Goal: Find specific page/section: Find specific page/section

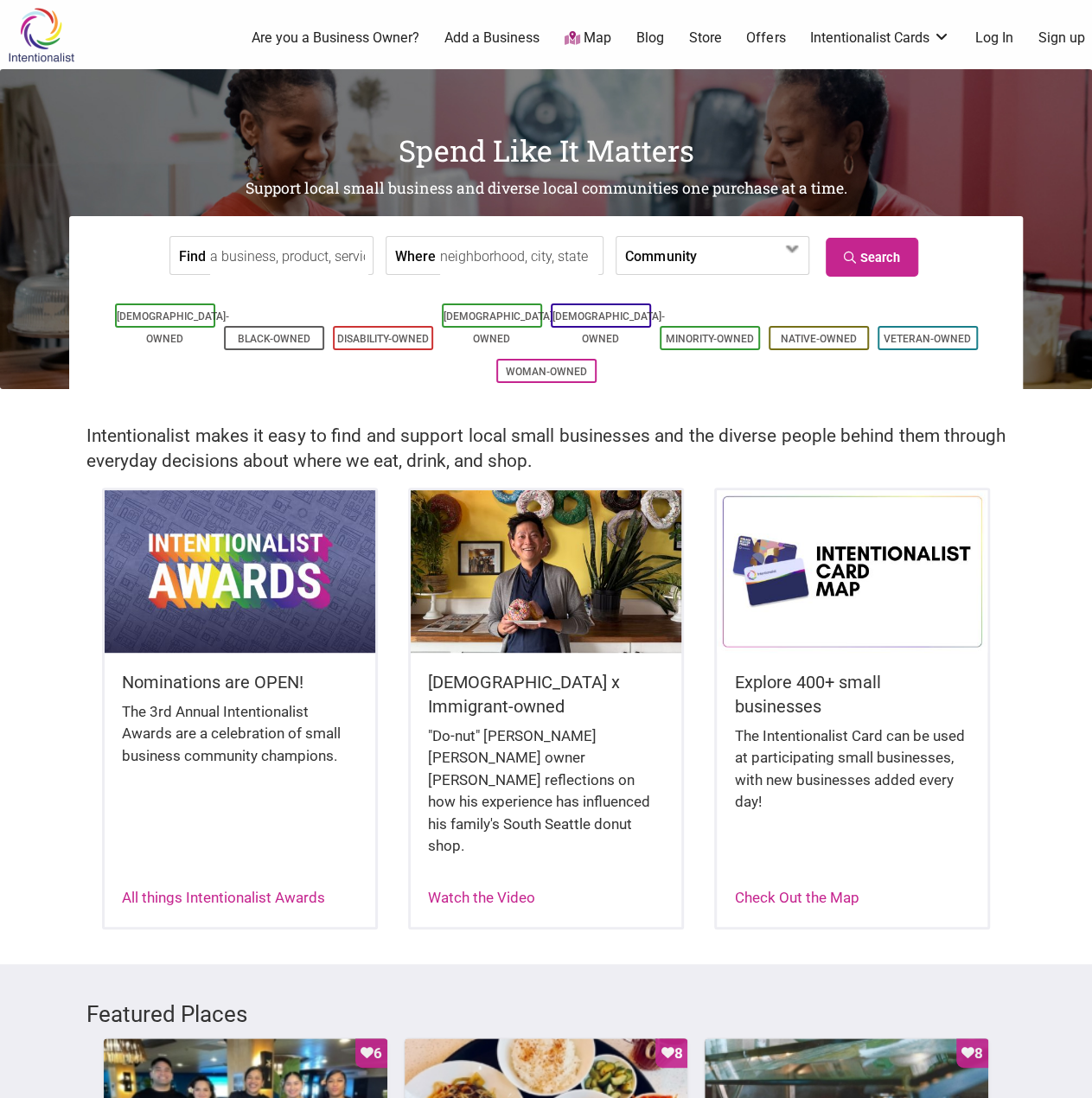
click at [455, 253] on input "Where" at bounding box center [519, 256] width 159 height 39
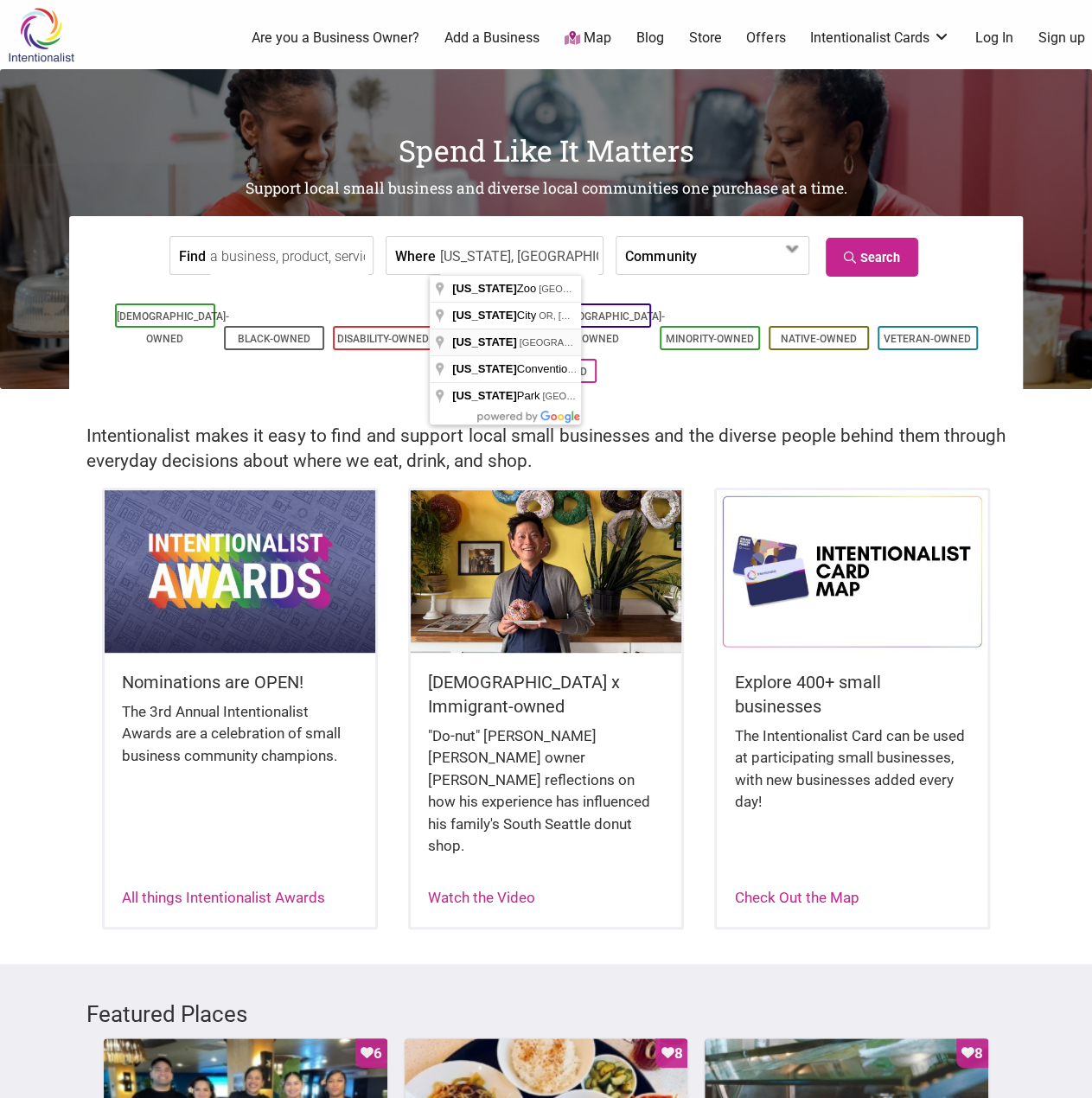
type input "[US_STATE], [GEOGRAPHIC_DATA]"
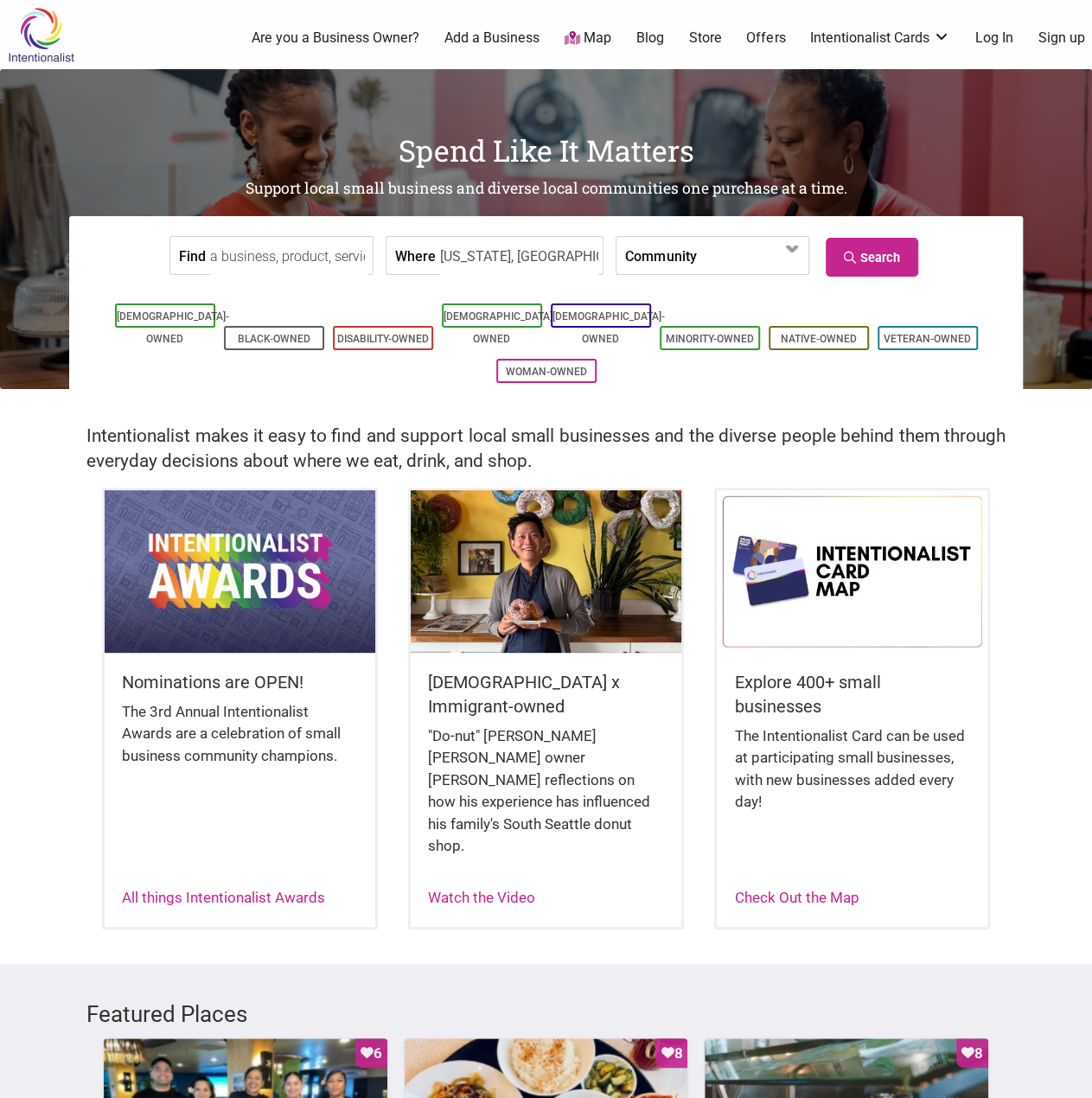
click at [266, 260] on input "Find" at bounding box center [289, 256] width 159 height 39
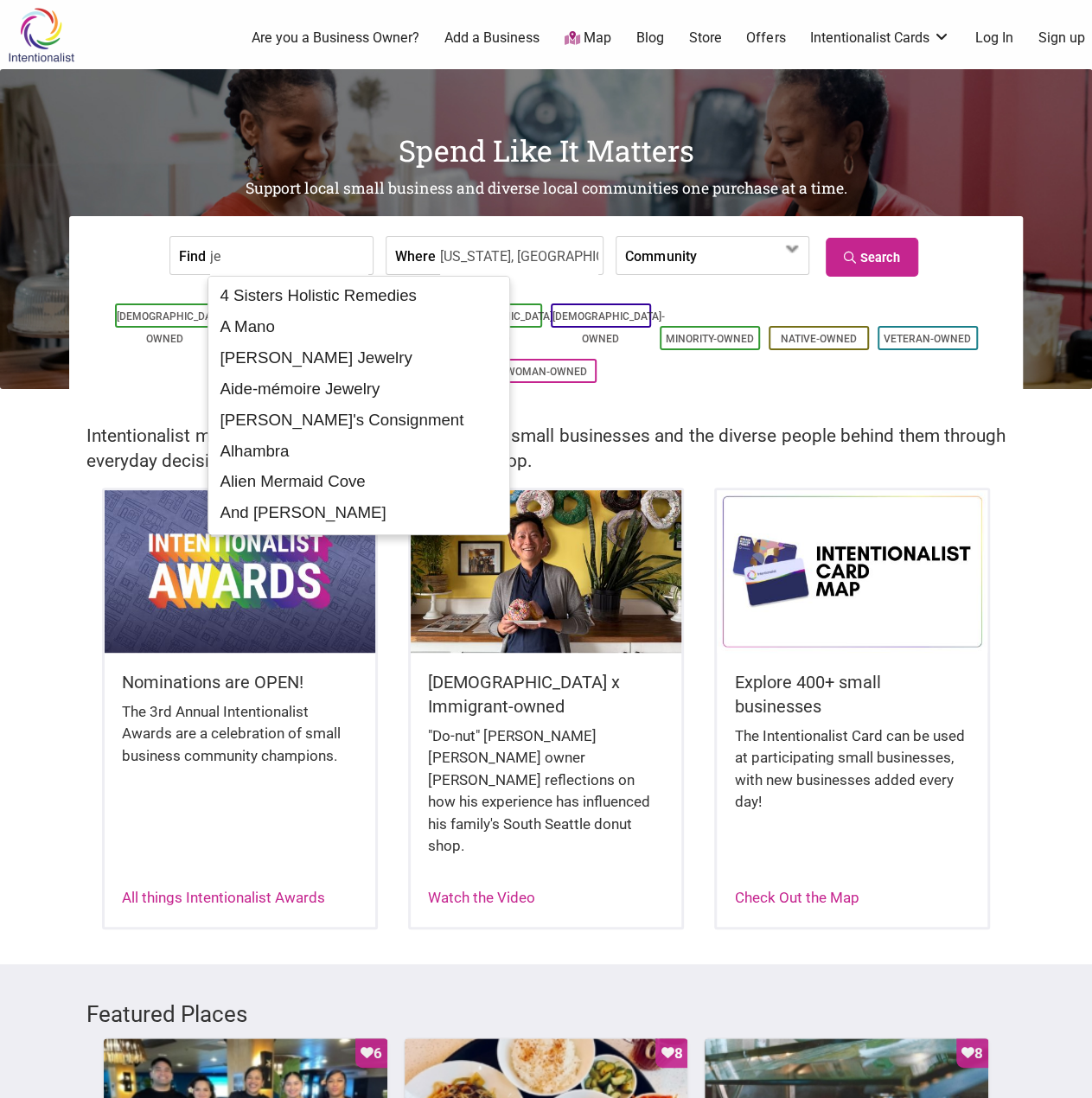
type input "j"
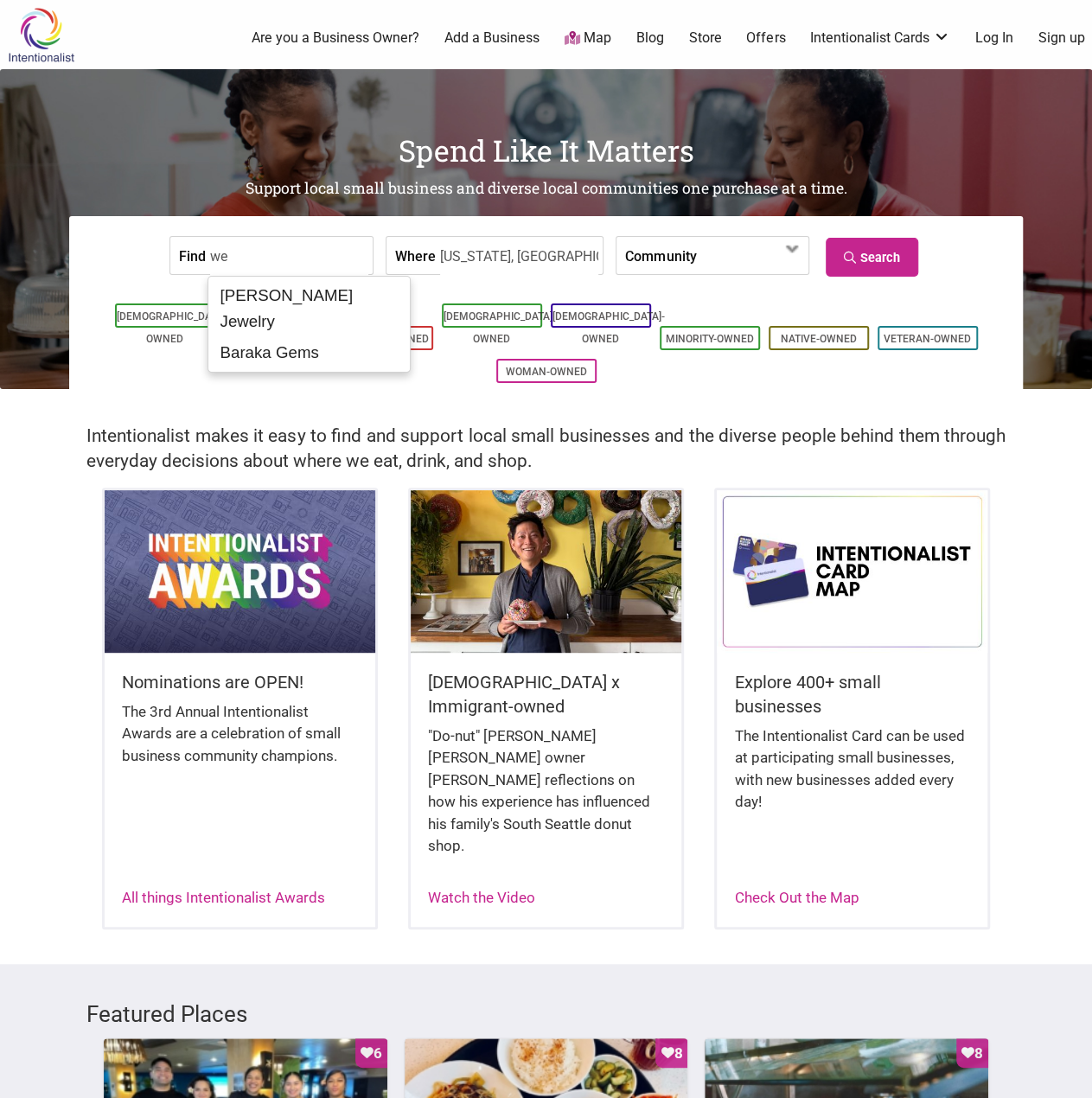
type input "w"
click at [292, 291] on div "[DEMOGRAPHIC_DATA]-Owned Black-Owned Disability-Owned [DEMOGRAPHIC_DATA]-Owned …" at bounding box center [545, 344] width 928 height 123
click at [236, 253] on input "jewlrer" at bounding box center [289, 256] width 159 height 39
drag, startPoint x: 237, startPoint y: 253, endPoint x: 258, endPoint y: 255, distance: 21.1
click at [258, 255] on input "jewlrer" at bounding box center [289, 256] width 159 height 39
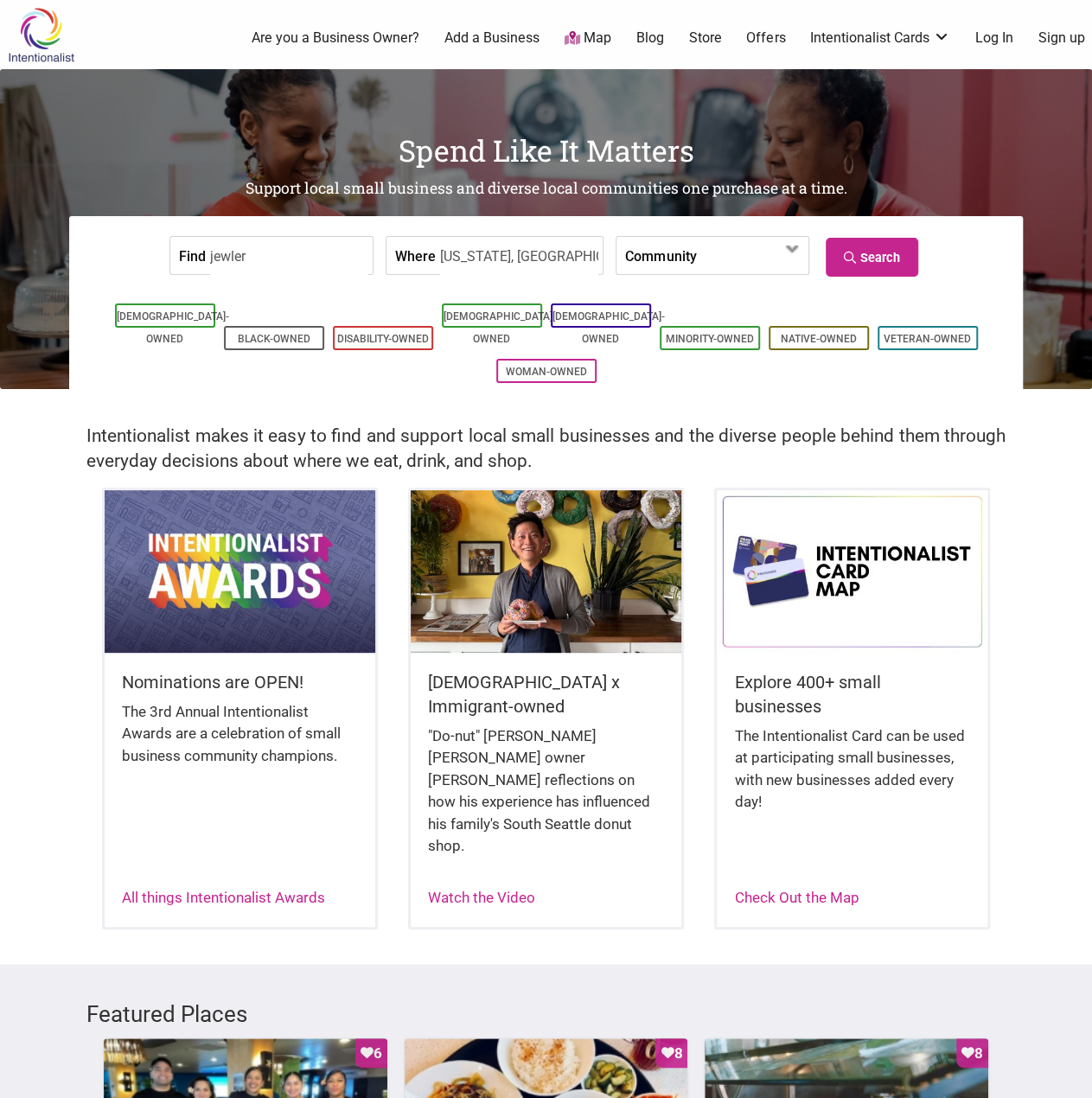
type input "jewler"
drag, startPoint x: 291, startPoint y: 300, endPoint x: 305, endPoint y: 298, distance: 14.1
click at [292, 300] on ul "[DEMOGRAPHIC_DATA]-Owned Black-Owned Disability-Owned [DEMOGRAPHIC_DATA]-Owned …" at bounding box center [545, 343] width 928 height 89
click at [918, 266] on link "Search" at bounding box center [871, 257] width 92 height 39
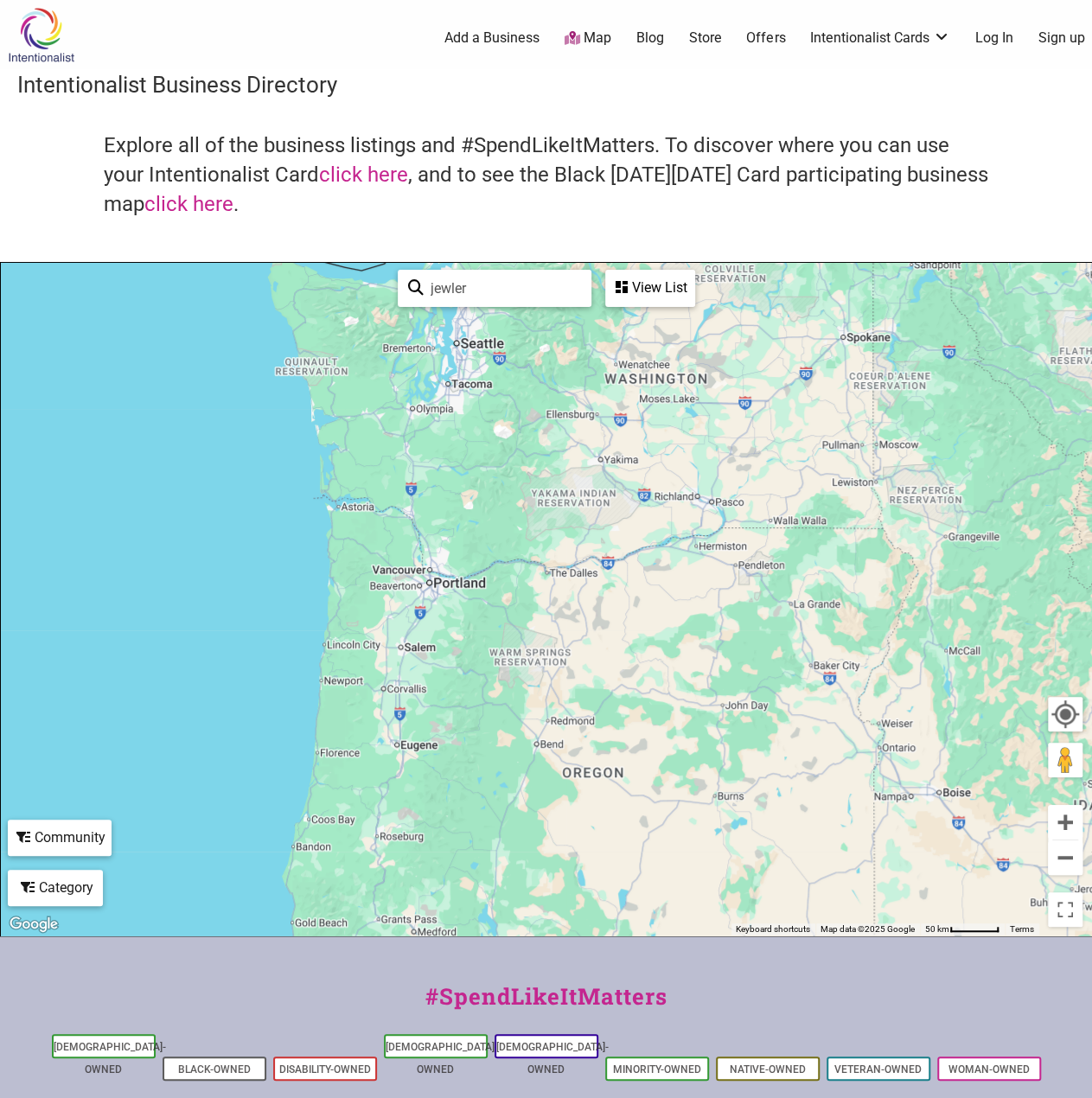
drag, startPoint x: 437, startPoint y: 433, endPoint x: 489, endPoint y: 608, distance: 182.6
click at [489, 608] on div "To navigate, press the arrow keys." at bounding box center [546, 599] width 1090 height 673
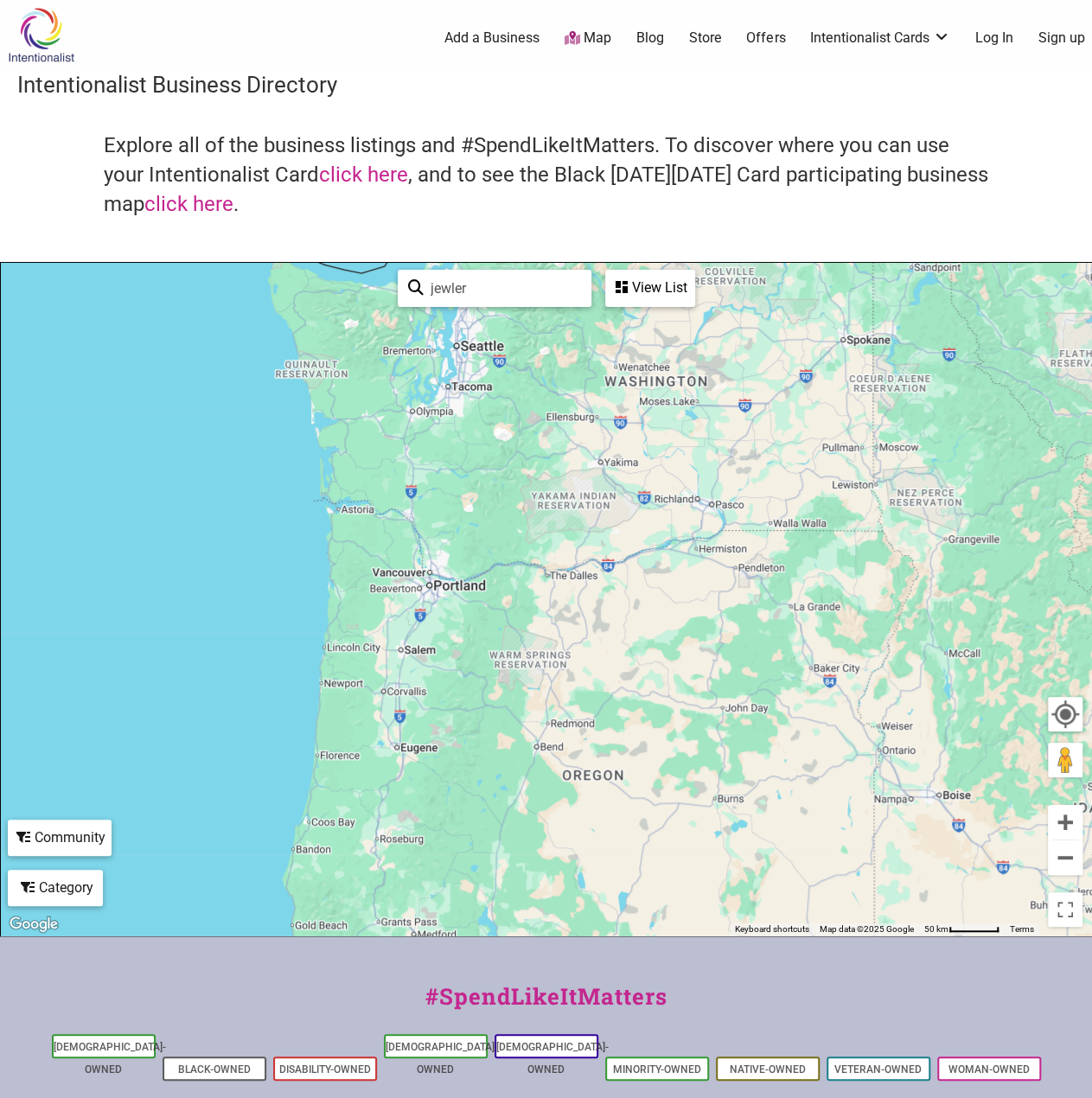
click at [664, 286] on div "View List" at bounding box center [650, 288] width 87 height 33
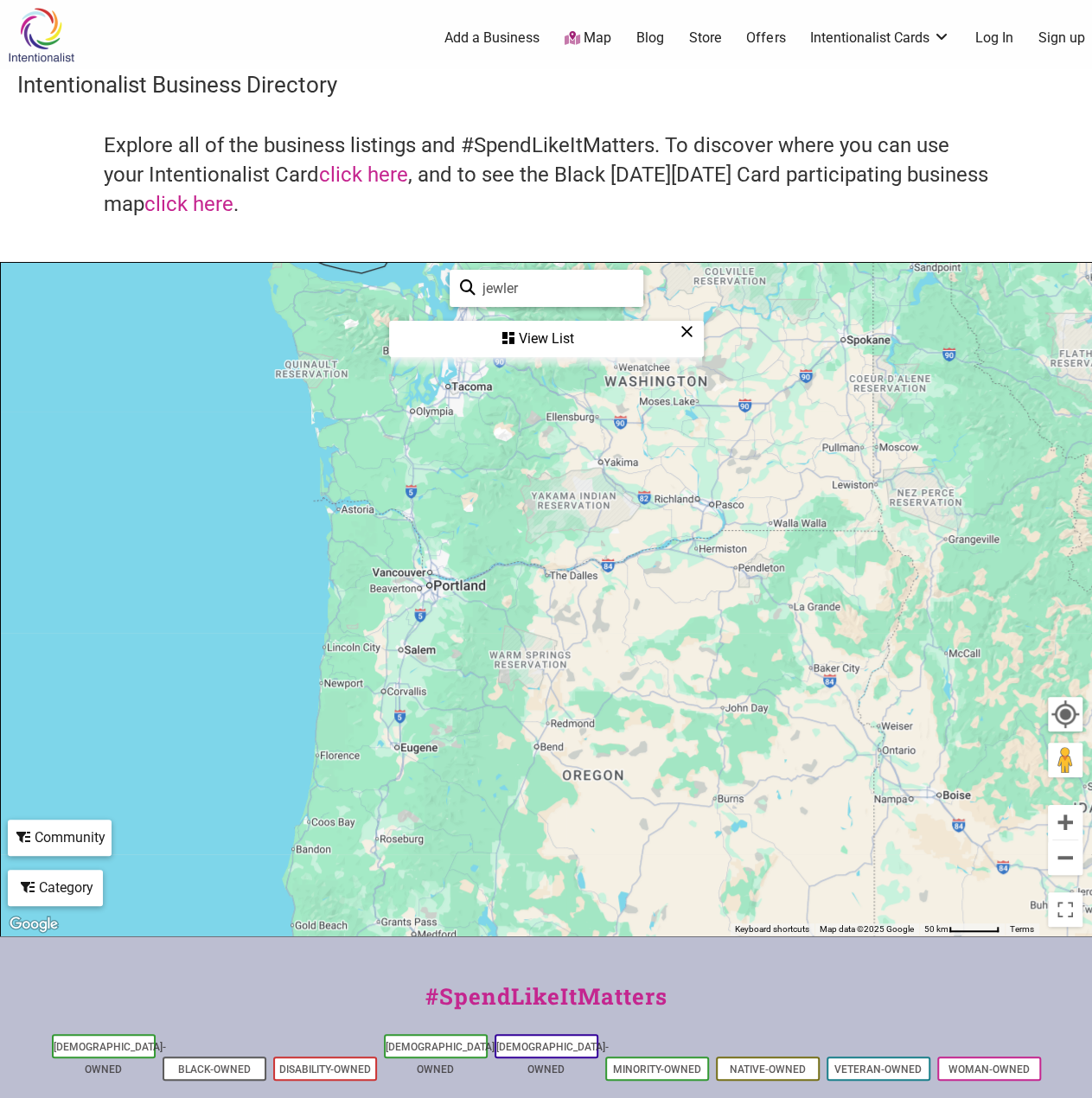
click at [550, 344] on div "View List" at bounding box center [546, 339] width 311 height 33
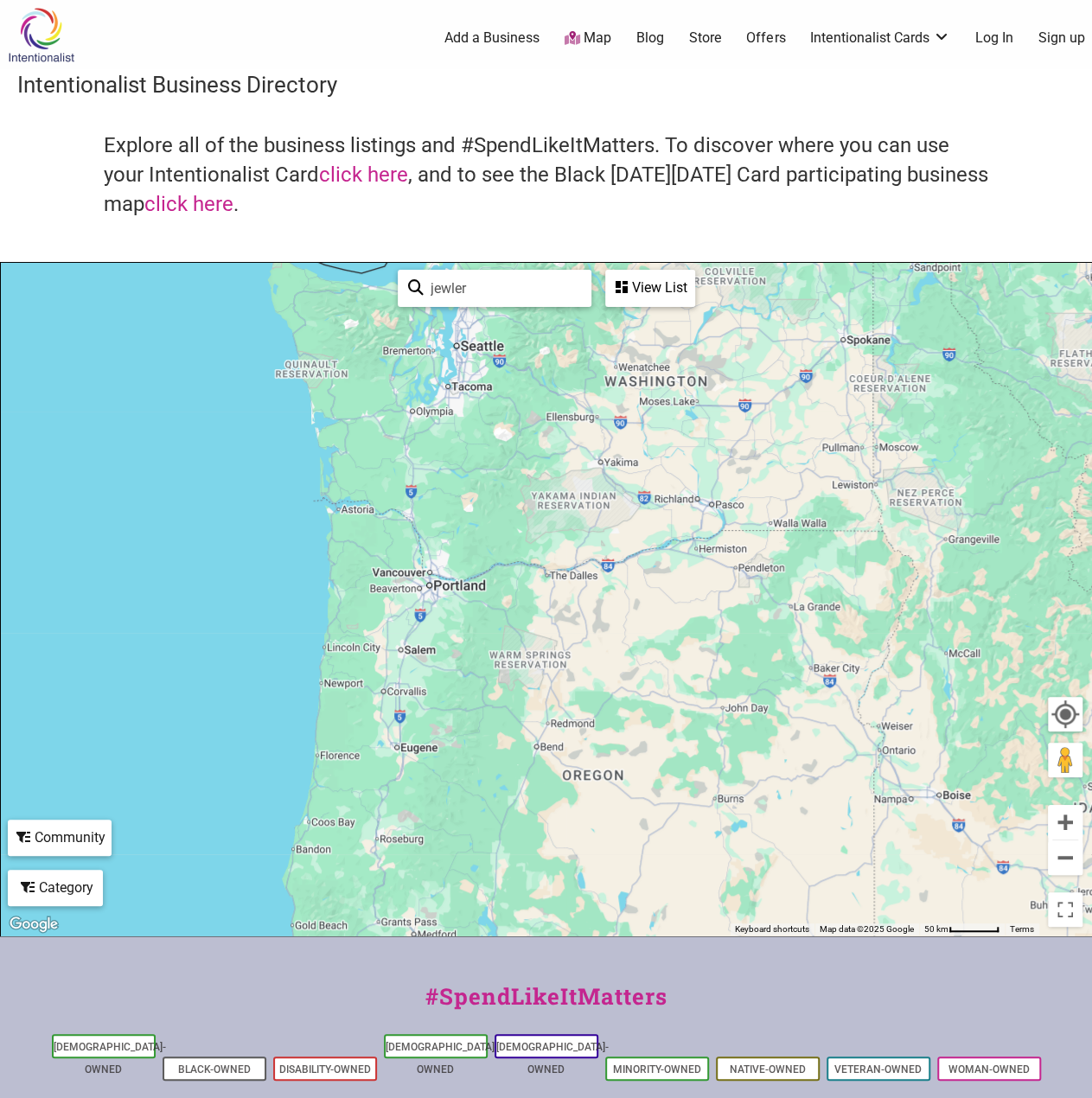
click at [484, 286] on input "jewler" at bounding box center [502, 288] width 158 height 34
type input "jewelry"
click at [434, 549] on img "The James Jewelry" at bounding box center [432, 554] width 26 height 26
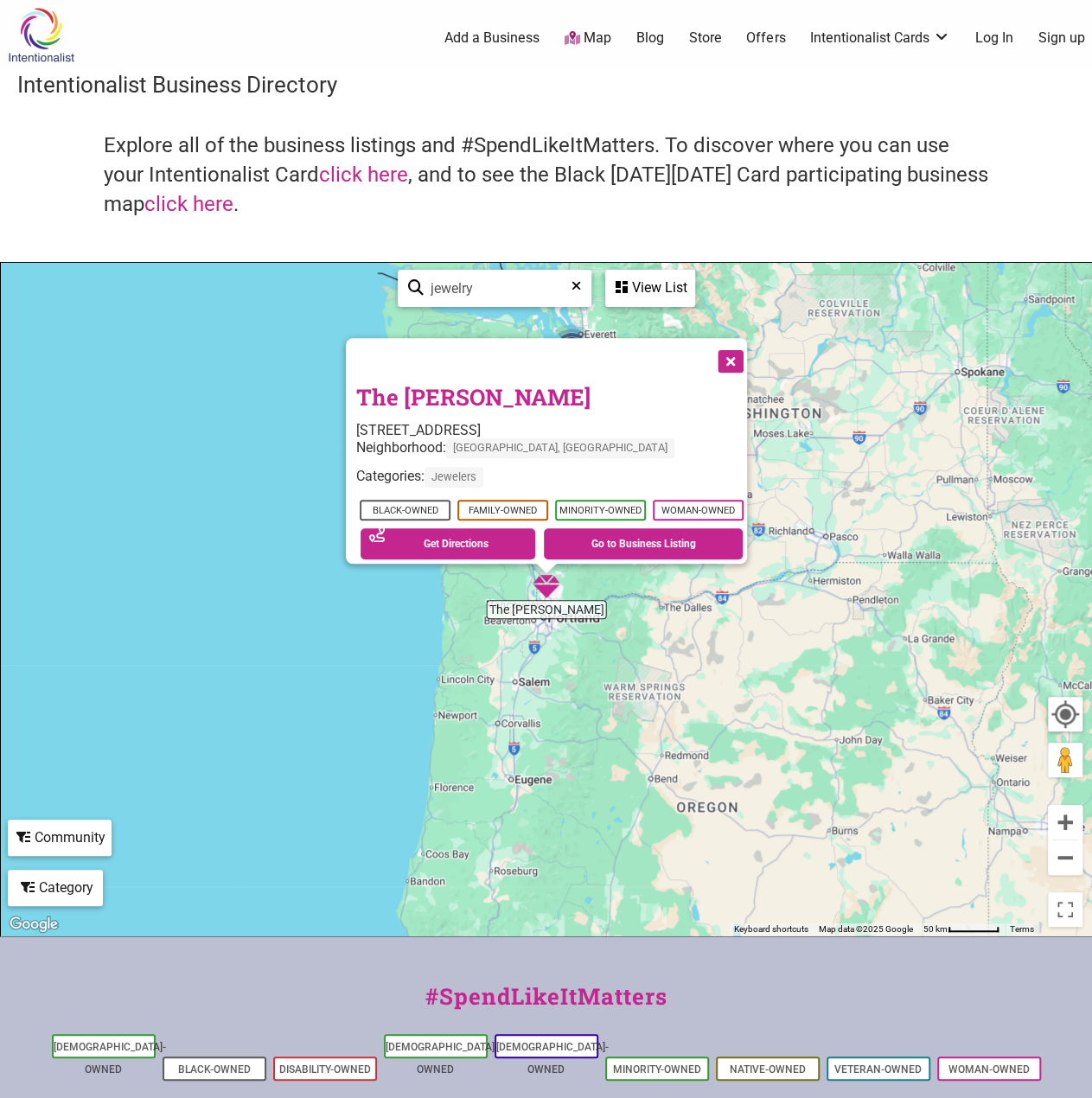
click at [735, 351] on button "Close" at bounding box center [729, 359] width 43 height 43
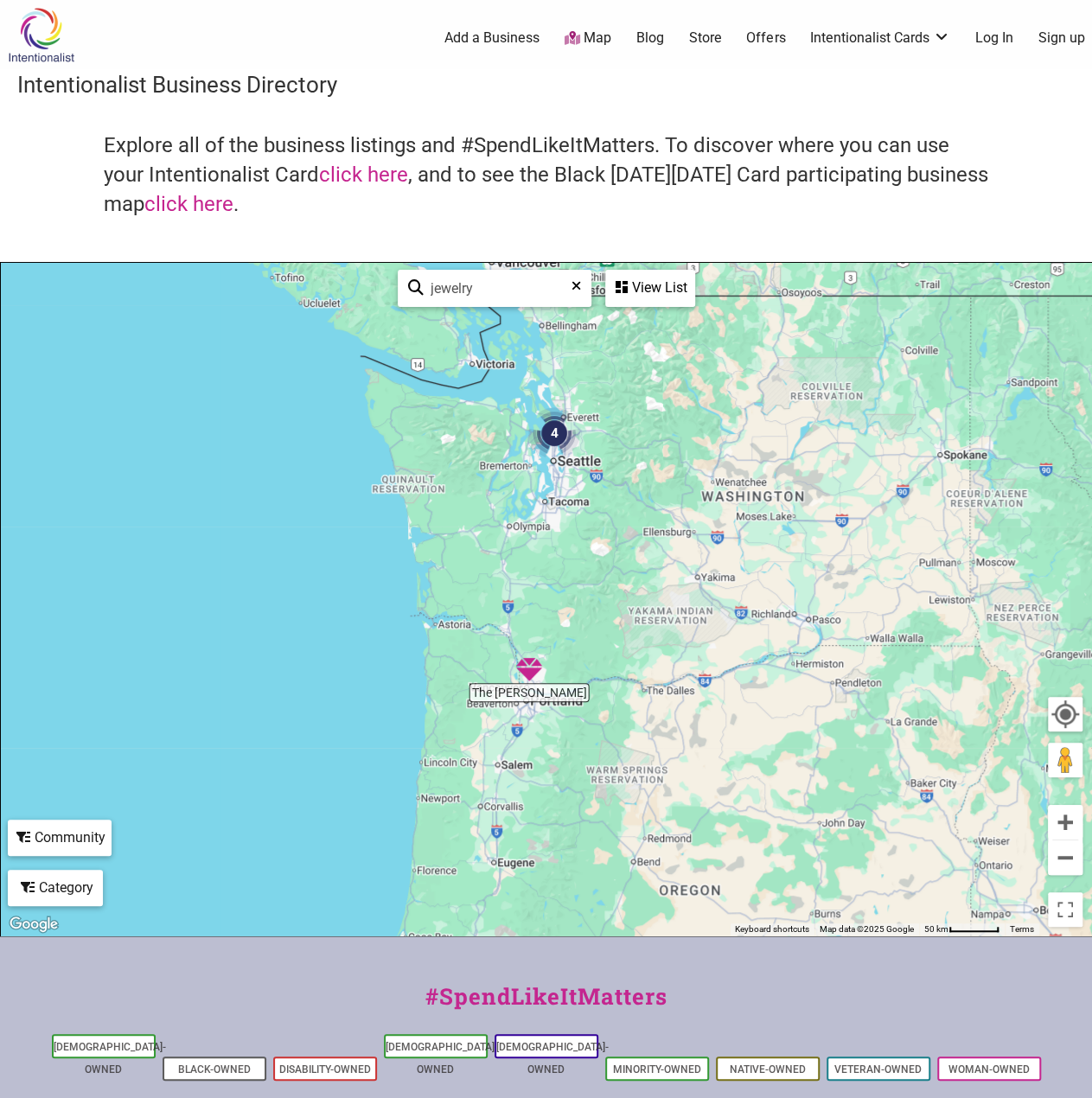
drag, startPoint x: 539, startPoint y: 456, endPoint x: 535, endPoint y: 579, distance: 123.1
click at [535, 579] on div "To navigate, press the arrow keys." at bounding box center [546, 599] width 1090 height 673
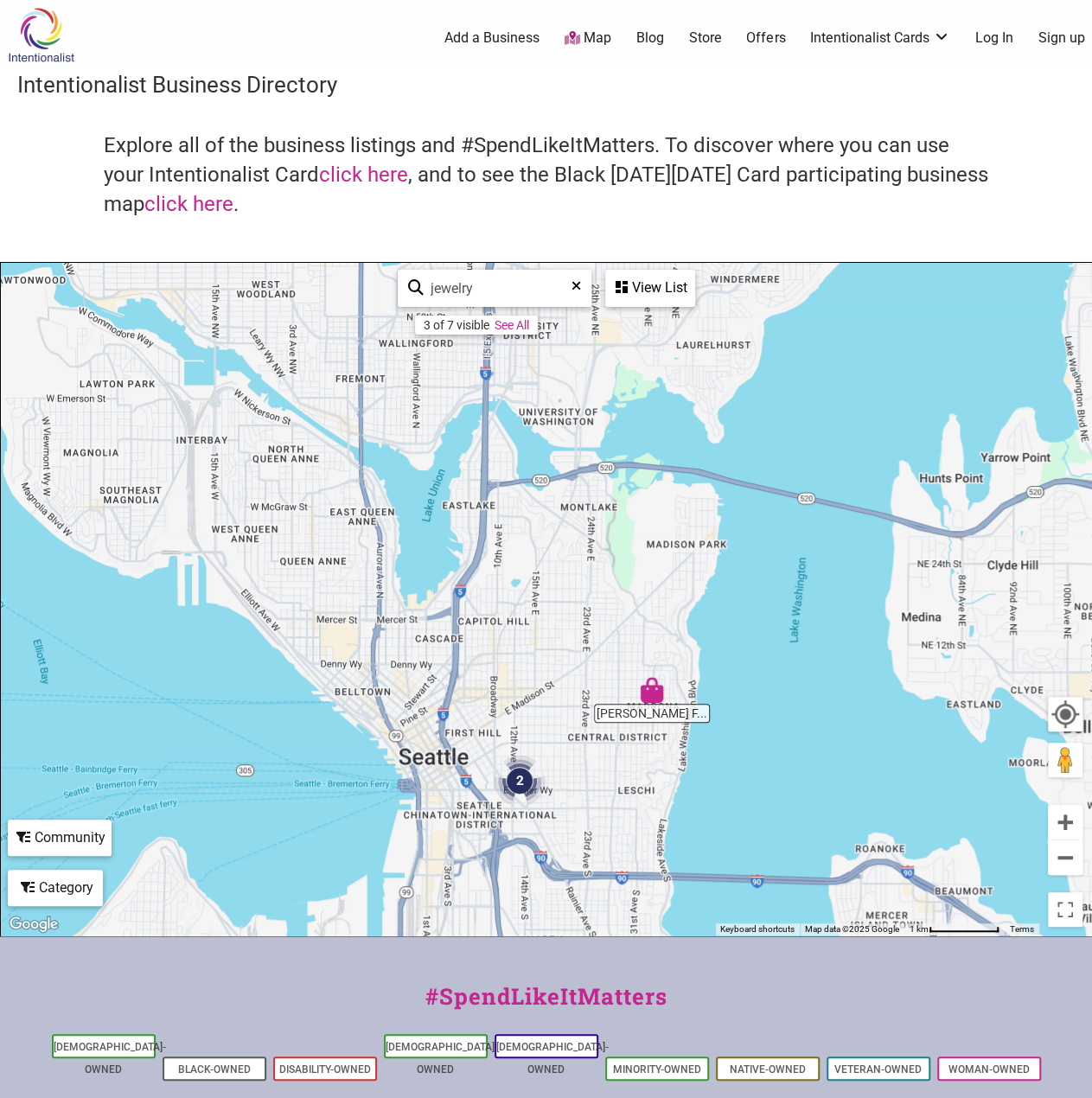
click at [648, 696] on img "Valerie Madison Fine Jewelry" at bounding box center [651, 689] width 26 height 26
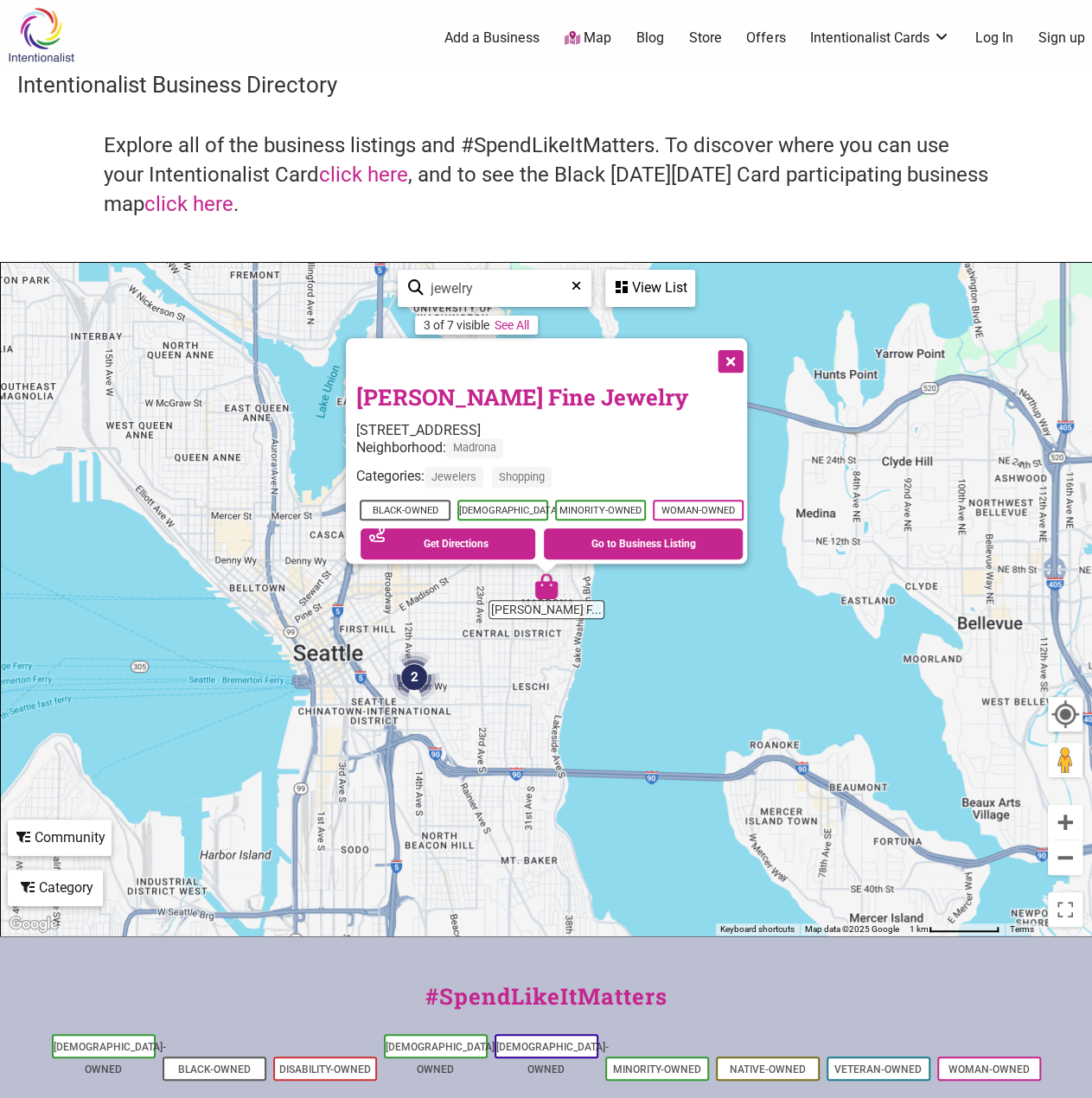
click at [414, 674] on img "2" at bounding box center [414, 677] width 52 height 52
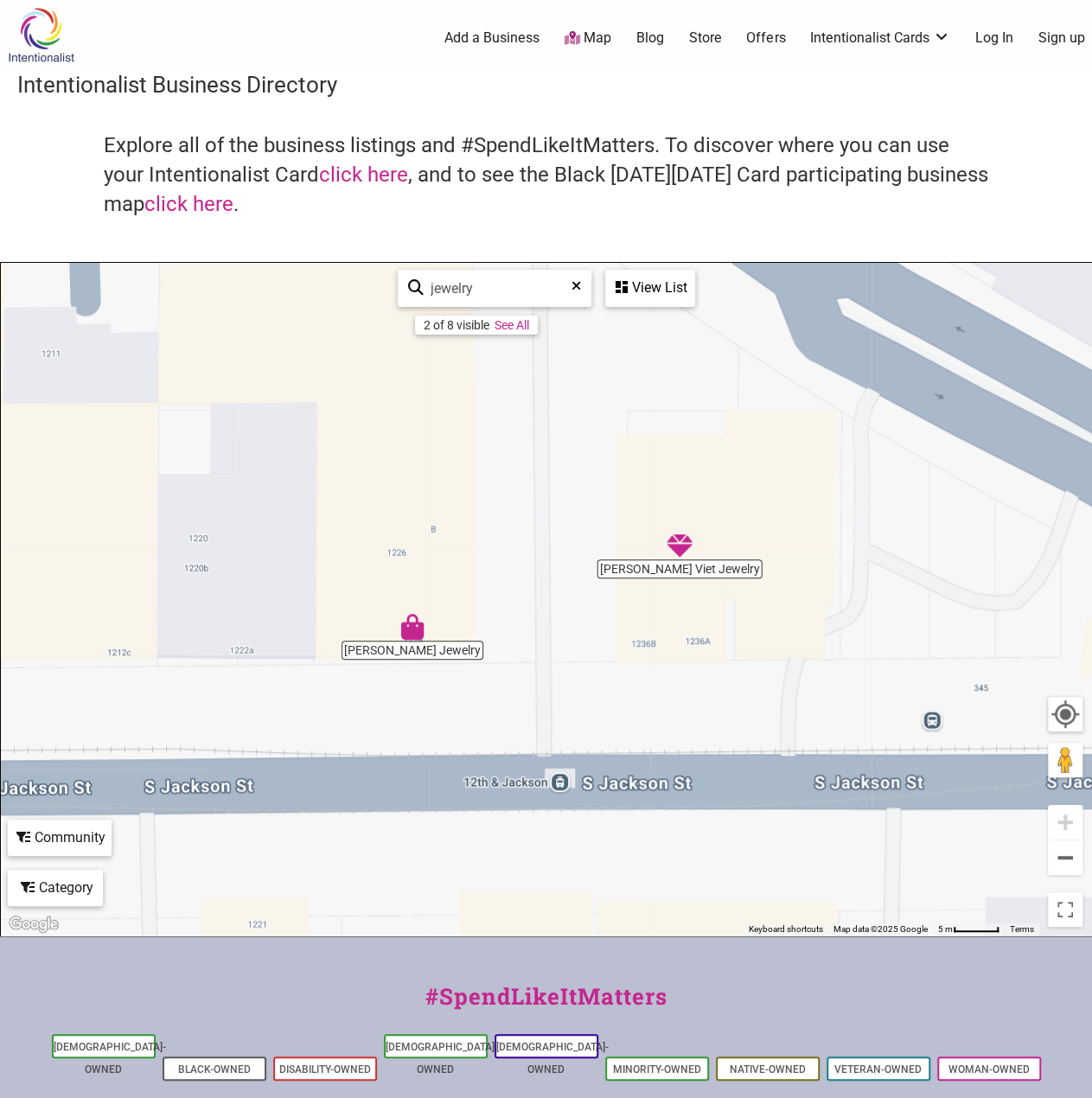
click at [415, 627] on img "Bich Kieu Jewelry" at bounding box center [412, 627] width 26 height 26
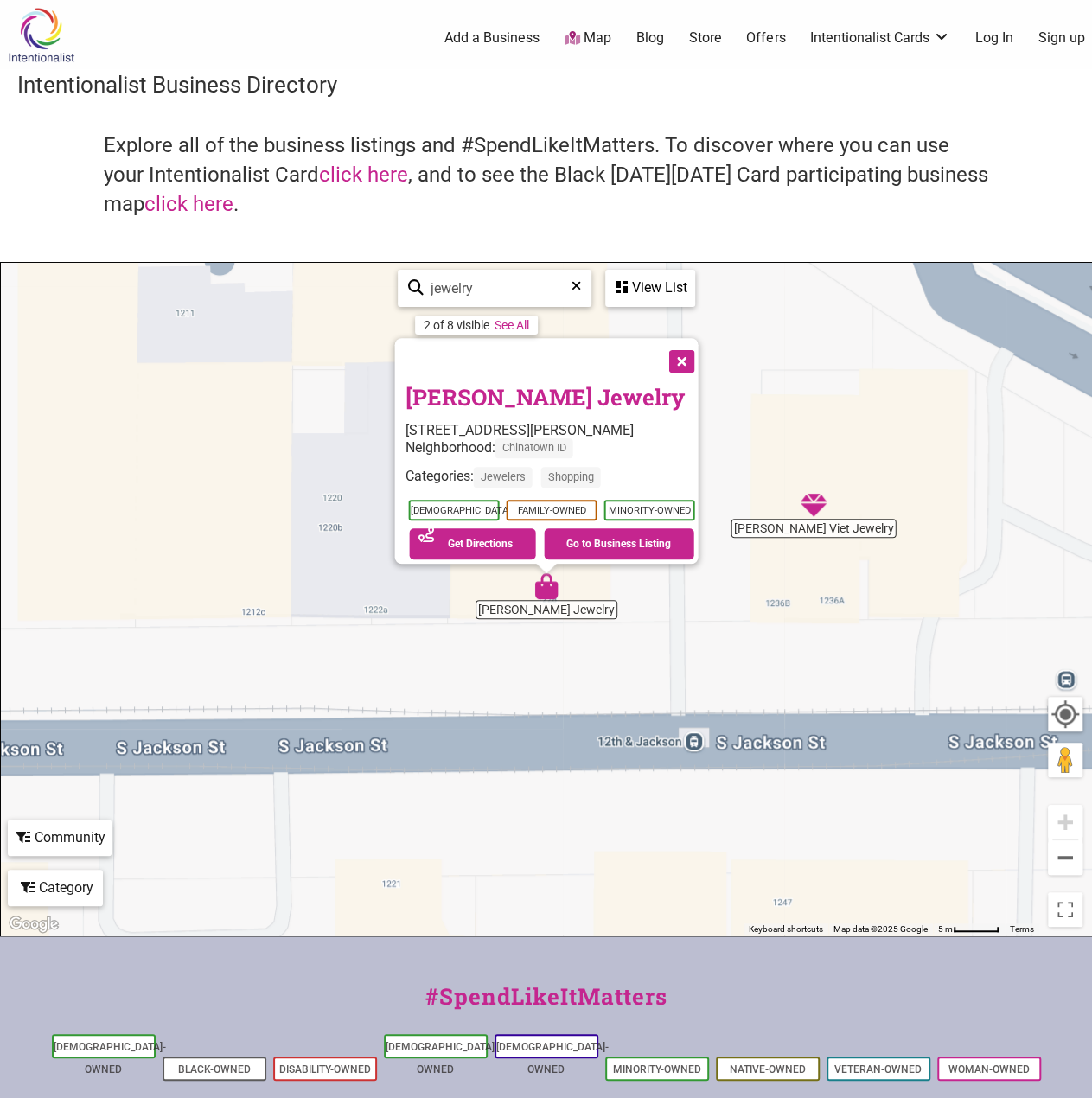
click at [811, 518] on div "To navigate, press the arrow keys. Bich Kieu Jewelry 1228 S Jackson St, Seattle…" at bounding box center [546, 599] width 1090 height 673
click at [820, 500] on img "Ngoc Viet Jewelry" at bounding box center [813, 504] width 26 height 26
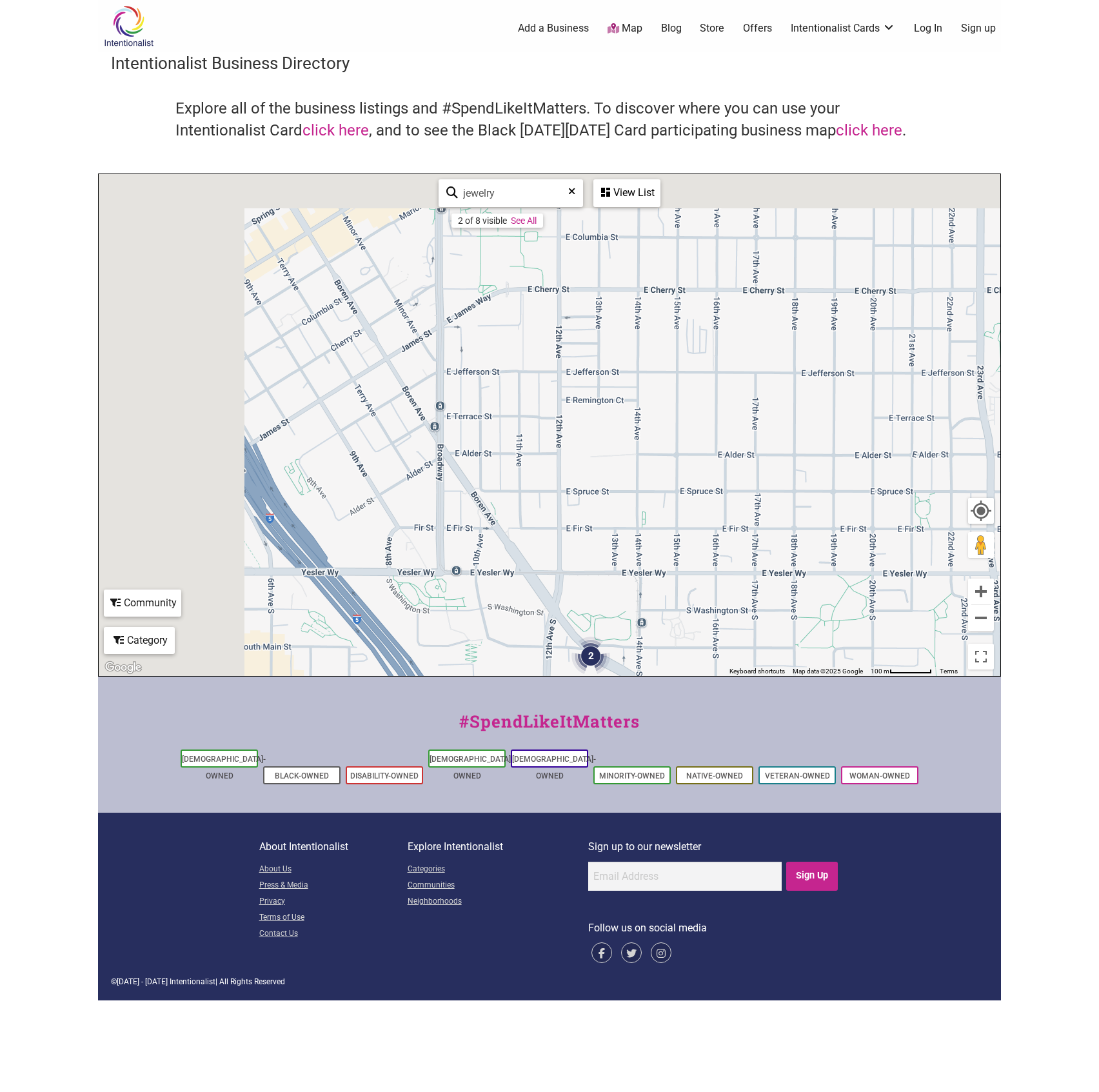
drag, startPoint x: 303, startPoint y: 347, endPoint x: 516, endPoint y: 587, distance: 320.9
click at [516, 613] on div "To navigate, press the arrow keys." at bounding box center [550, 425] width 902 height 502
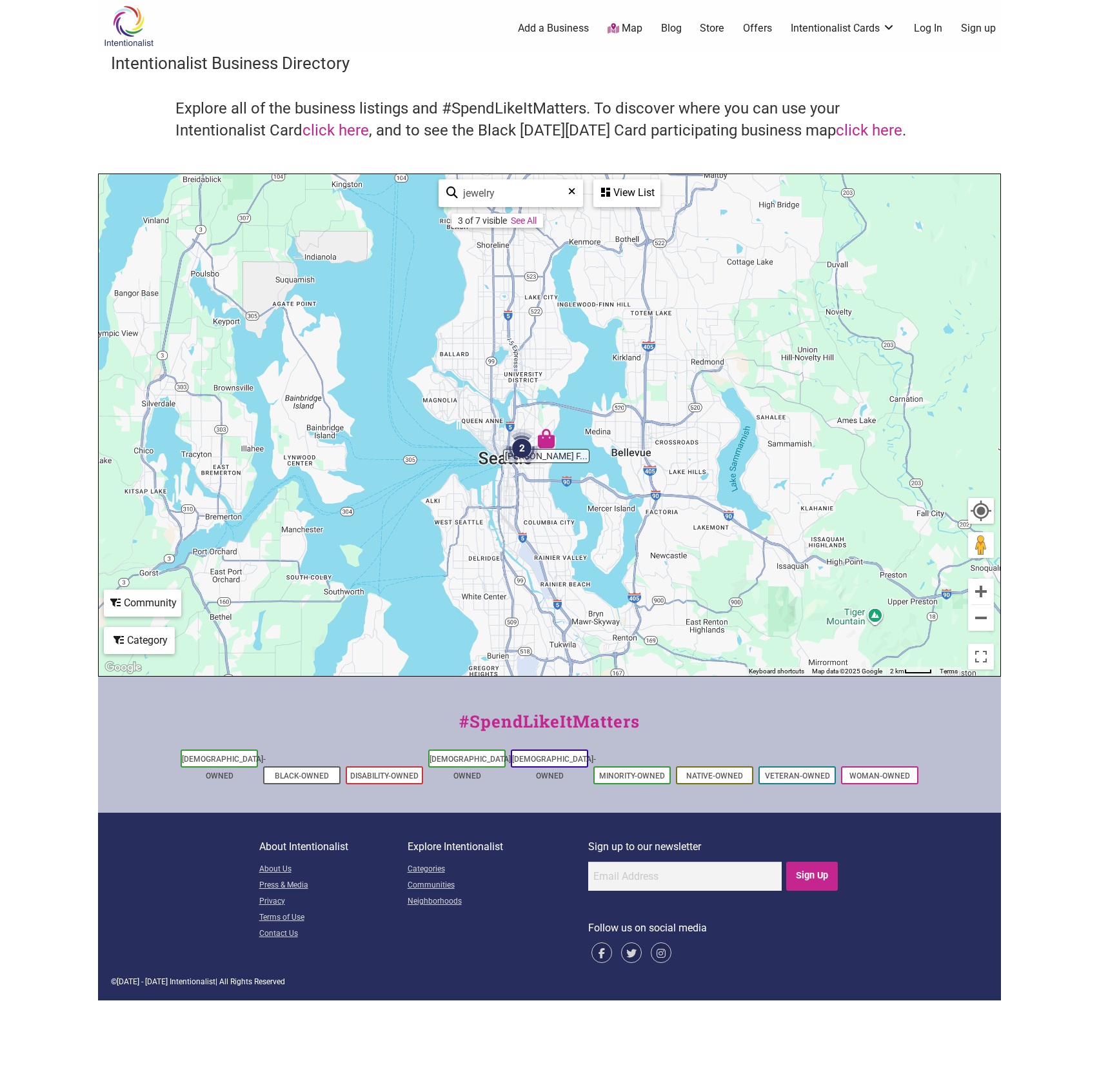
drag, startPoint x: 408, startPoint y: 308, endPoint x: 492, endPoint y: 417, distance: 137.6
click at [492, 417] on div "To navigate, press the arrow keys." at bounding box center [550, 425] width 902 height 502
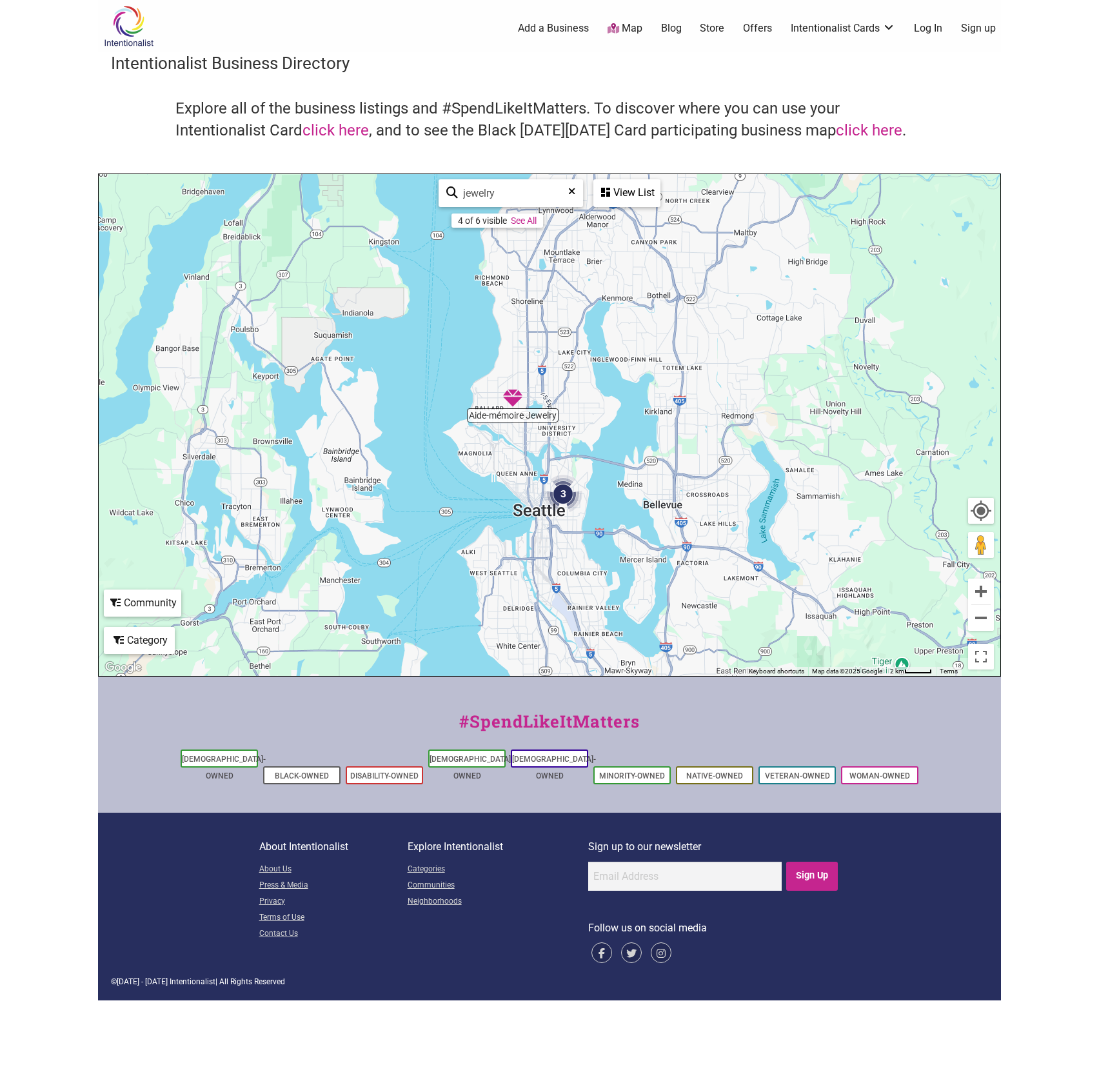
click at [505, 399] on img "Aide-mémoire Jewelry" at bounding box center [513, 398] width 20 height 20
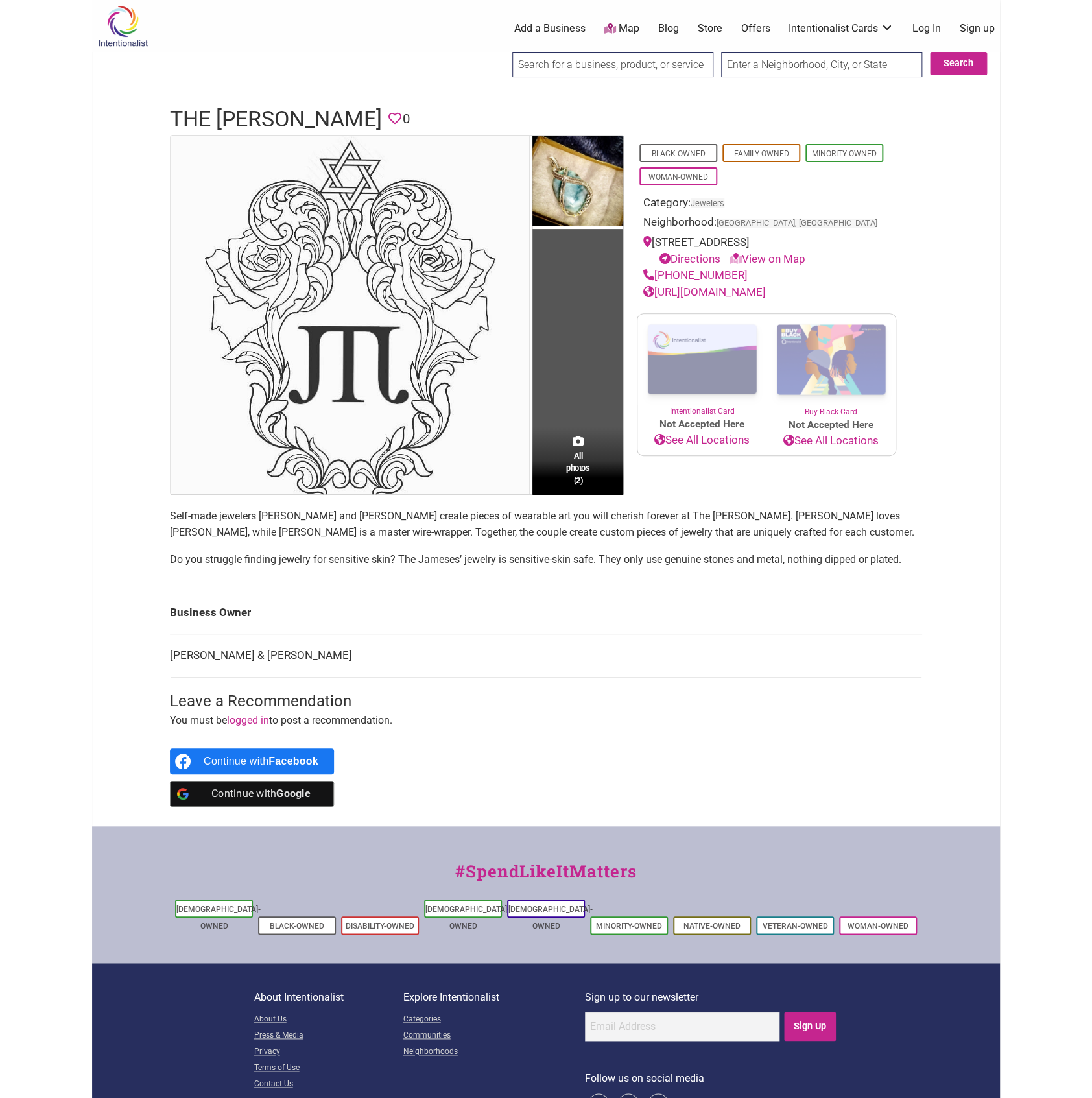
click at [766, 299] on link "https://www.facebook.com/THEJAMESJEWELS/" at bounding box center [704, 292] width 123 height 13
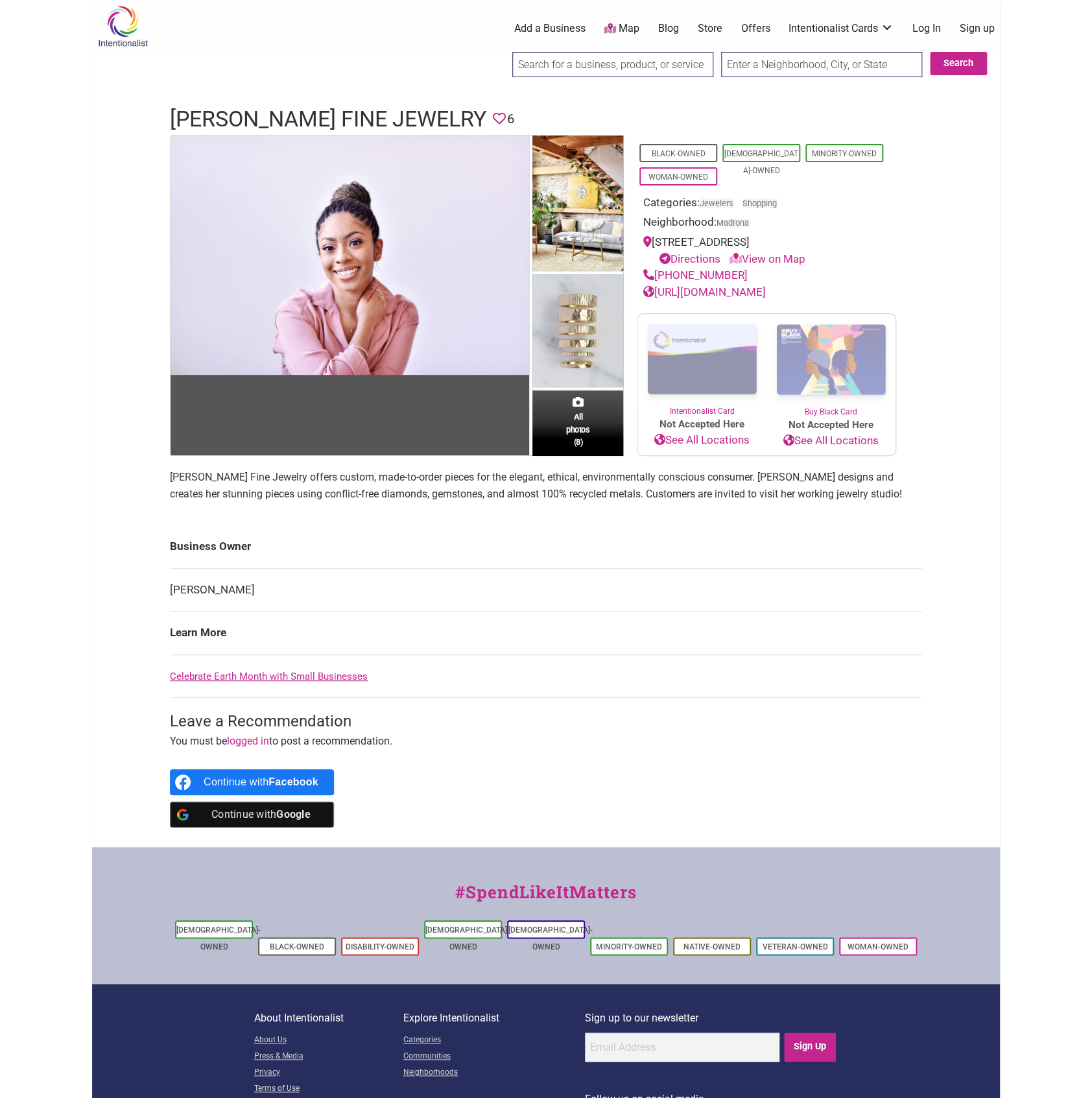
click at [752, 289] on link "[URL][DOMAIN_NAME]" at bounding box center [704, 292] width 123 height 13
